Goal: Task Accomplishment & Management: Use online tool/utility

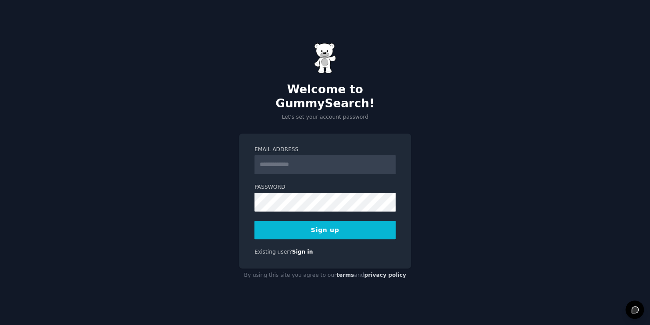
click at [272, 158] on input "Email Address" at bounding box center [324, 164] width 141 height 19
type input "**********"
click at [337, 222] on button "Sign up" at bounding box center [324, 230] width 141 height 18
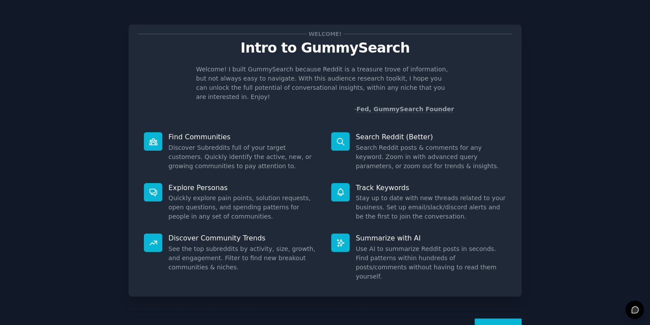
click at [487, 319] on button "Next" at bounding box center [498, 329] width 47 height 21
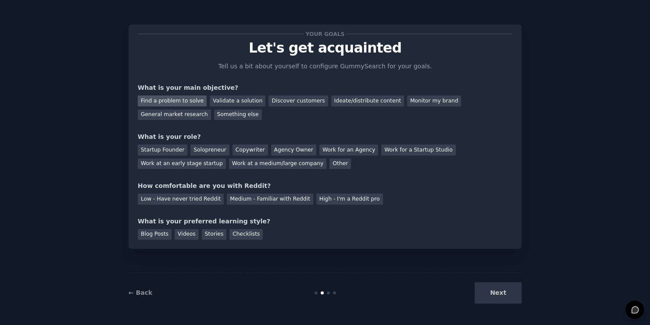
click at [183, 98] on div "Find a problem to solve" at bounding box center [172, 101] width 69 height 11
click at [232, 100] on div "Validate a solution" at bounding box center [238, 101] width 56 height 11
click at [268, 99] on div "Discover customers" at bounding box center [297, 101] width 59 height 11
click at [182, 98] on div "Find a problem to solve" at bounding box center [172, 101] width 69 height 11
click at [199, 149] on div "Solopreneur" at bounding box center [209, 150] width 39 height 11
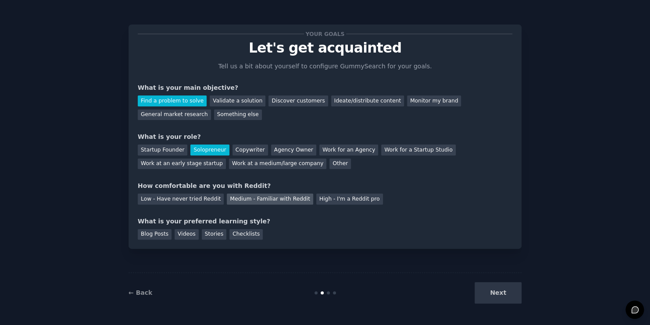
click at [234, 197] on div "Medium - Familiar with Reddit" at bounding box center [270, 199] width 86 height 11
click at [179, 236] on div "Videos" at bounding box center [187, 234] width 24 height 11
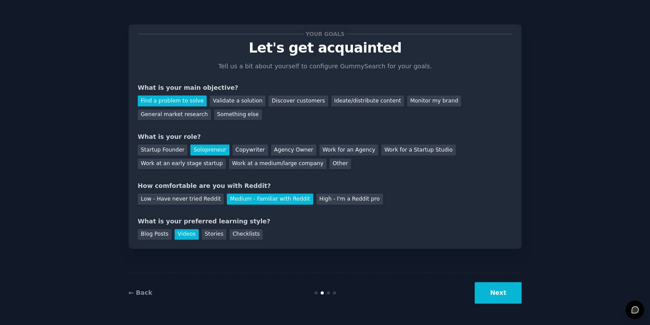
click at [491, 296] on button "Next" at bounding box center [498, 292] width 47 height 21
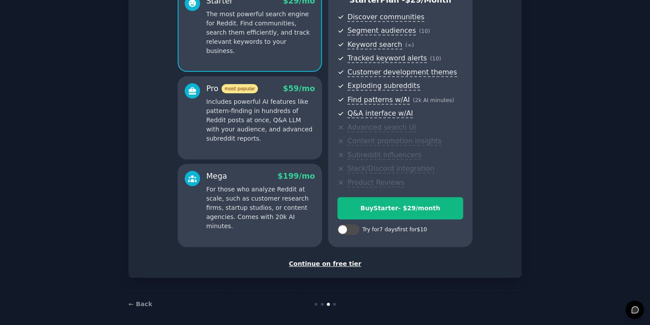
scroll to position [95, 0]
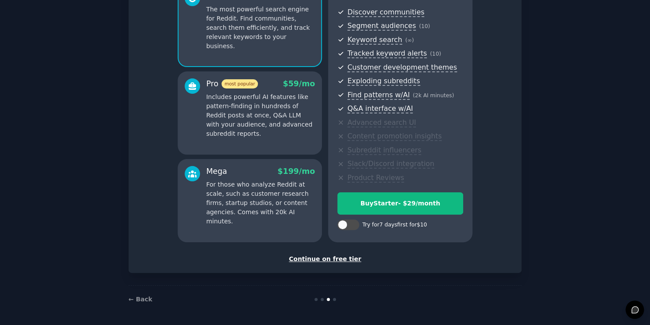
drag, startPoint x: 646, startPoint y: 270, endPoint x: 646, endPoint y: 260, distance: 9.7
click at [646, 260] on div "Set up your account Choose your GummySearch flavor Enable 33% Annual Discount S…" at bounding box center [325, 115] width 650 height 421
drag, startPoint x: 646, startPoint y: 260, endPoint x: 647, endPoint y: 241, distance: 18.9
click at [647, 241] on div "Set up your account Choose your GummySearch flavor Enable 33% Annual Discount S…" at bounding box center [325, 115] width 650 height 421
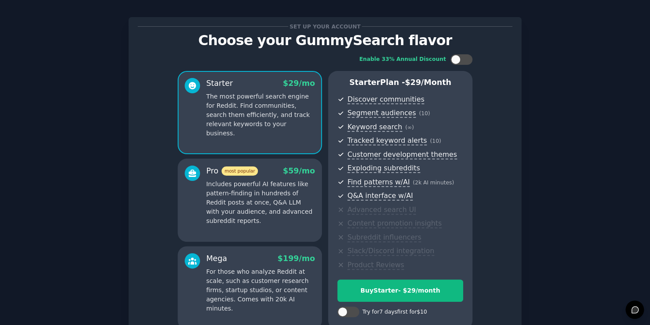
scroll to position [7, 0]
click at [464, 61] on div at bounding box center [466, 60] width 4 height 4
click at [409, 63] on div "Enable 33% Annual Discount" at bounding box center [402, 60] width 87 height 8
click at [452, 61] on div at bounding box center [461, 60] width 22 height 11
checkbox input "false"
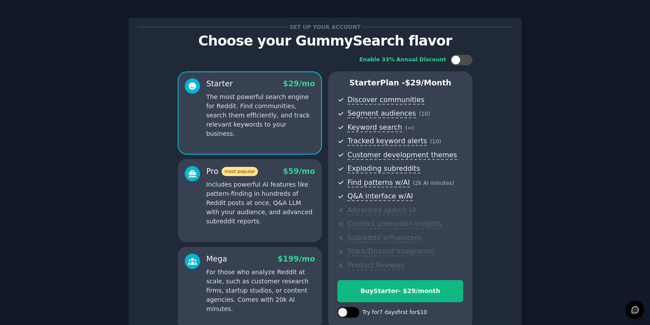
click at [353, 313] on div at bounding box center [352, 313] width 4 height 4
checkbox input "true"
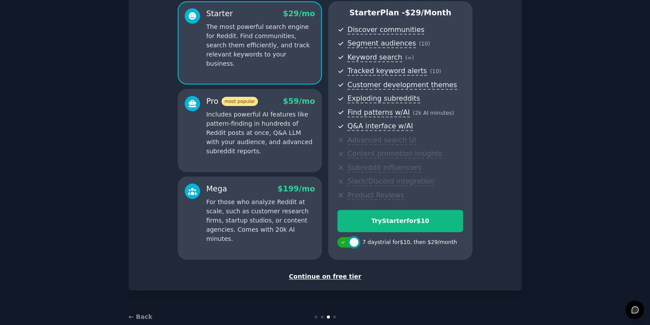
scroll to position [75, 0]
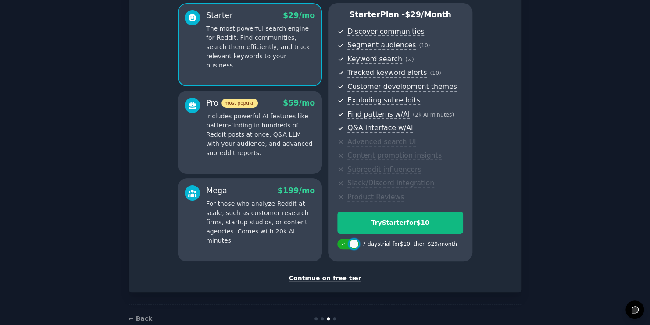
click at [347, 278] on div "Continue on free tier" at bounding box center [325, 278] width 375 height 9
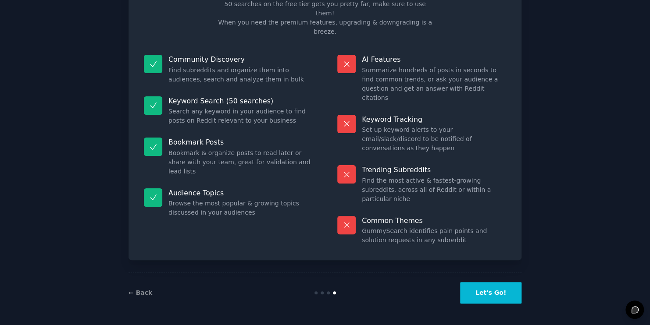
scroll to position [16, 0]
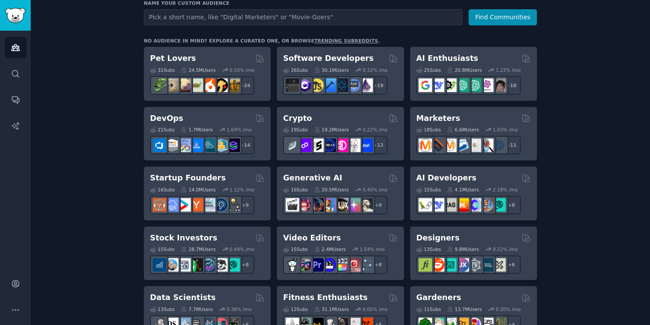
scroll to position [84, 0]
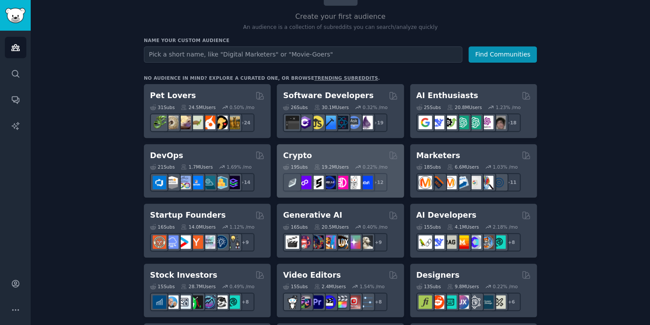
click at [312, 158] on div "Crypto" at bounding box center [340, 155] width 114 height 11
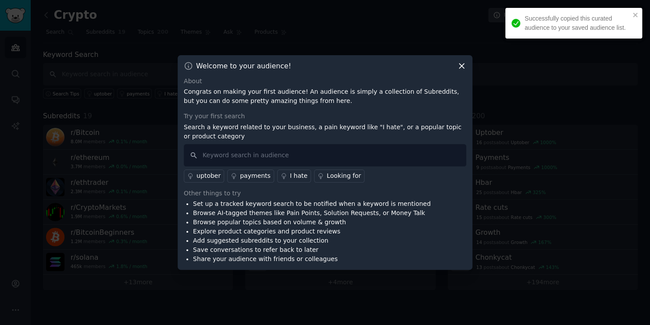
click at [462, 67] on icon at bounding box center [461, 66] width 5 height 5
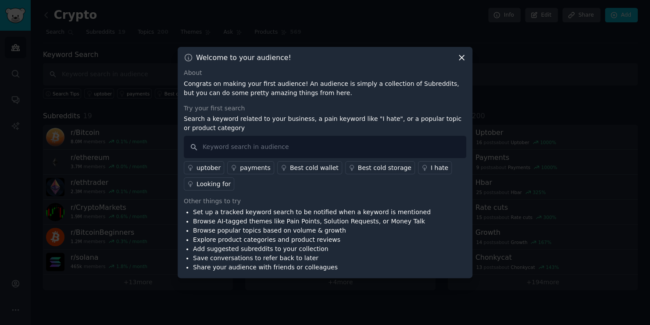
click at [462, 57] on icon at bounding box center [461, 58] width 5 height 5
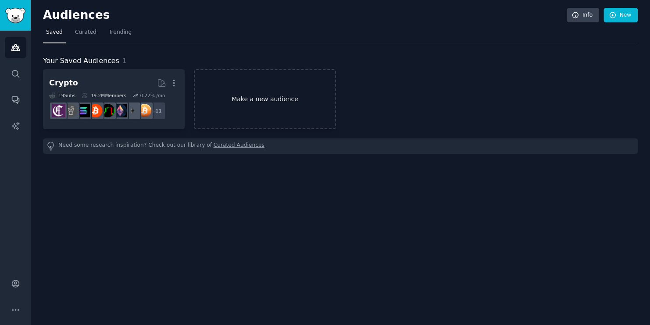
click at [239, 109] on link "Make a new audience" at bounding box center [265, 99] width 142 height 60
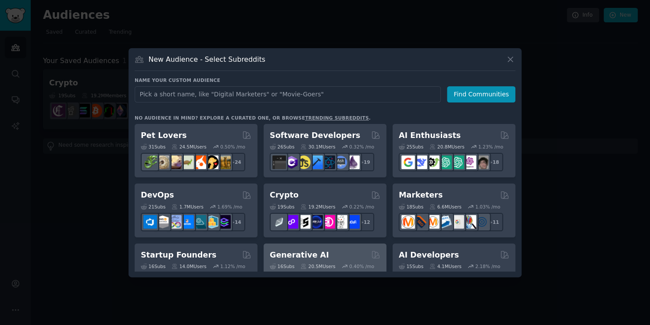
click at [320, 254] on div "Generative AI" at bounding box center [325, 255] width 111 height 11
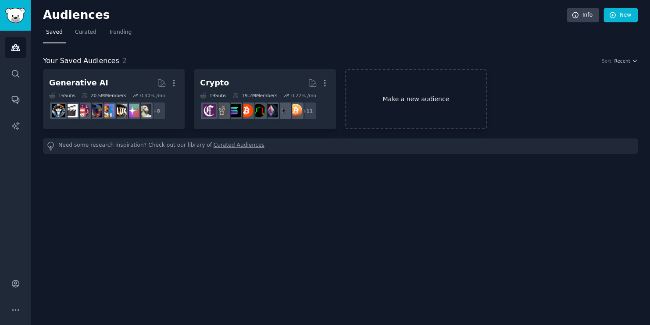
click at [391, 116] on link "Make a new audience" at bounding box center [416, 99] width 142 height 60
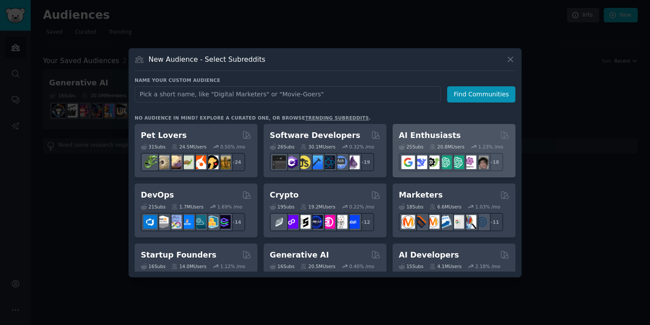
click at [448, 135] on div "AI Enthusiasts" at bounding box center [454, 135] width 111 height 11
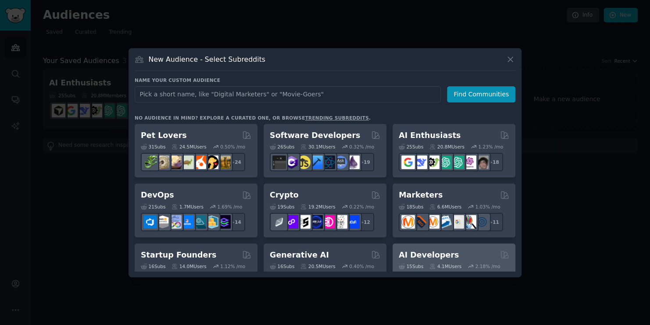
click at [433, 255] on h2 "AI Developers" at bounding box center [429, 255] width 60 height 11
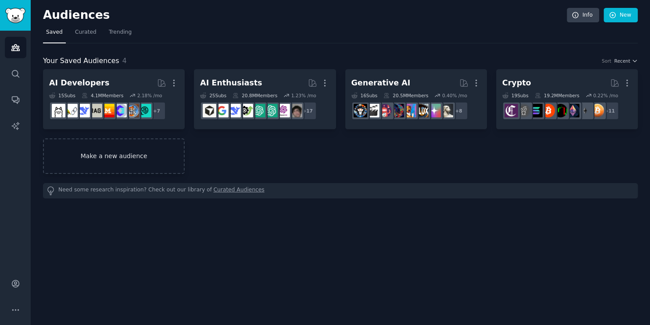
click at [103, 152] on link "Make a new audience" at bounding box center [114, 157] width 142 height 36
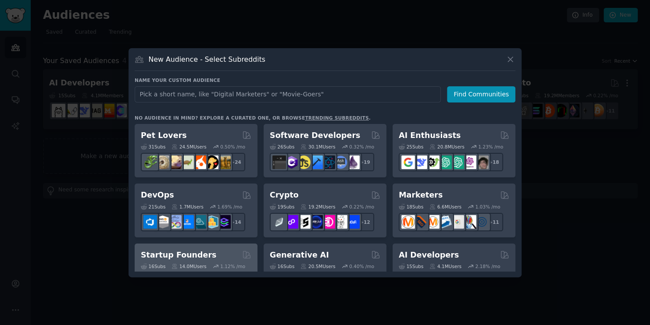
click at [204, 255] on div "Startup Founders" at bounding box center [196, 255] width 111 height 11
